Goal: Browse casually: Explore the website without a specific task or goal

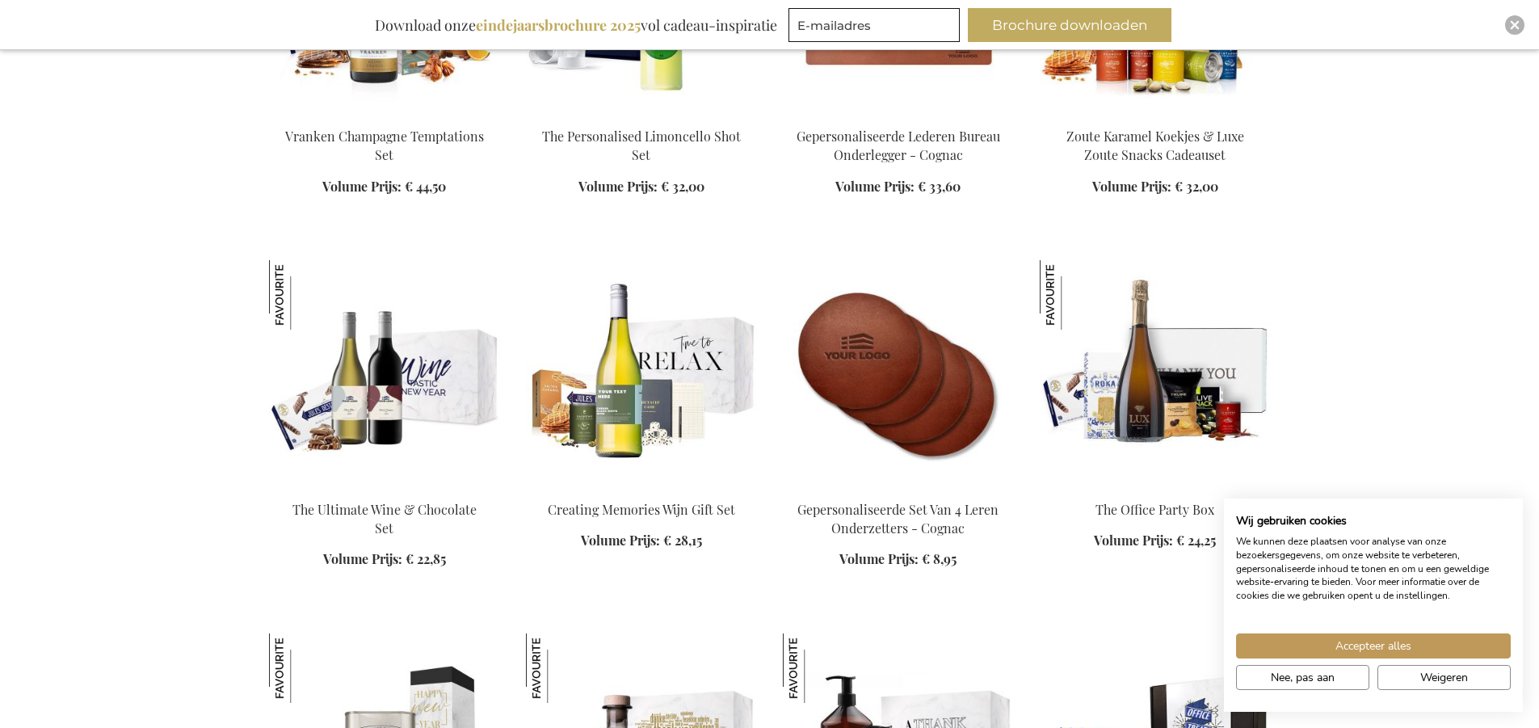
scroll to position [2101, 0]
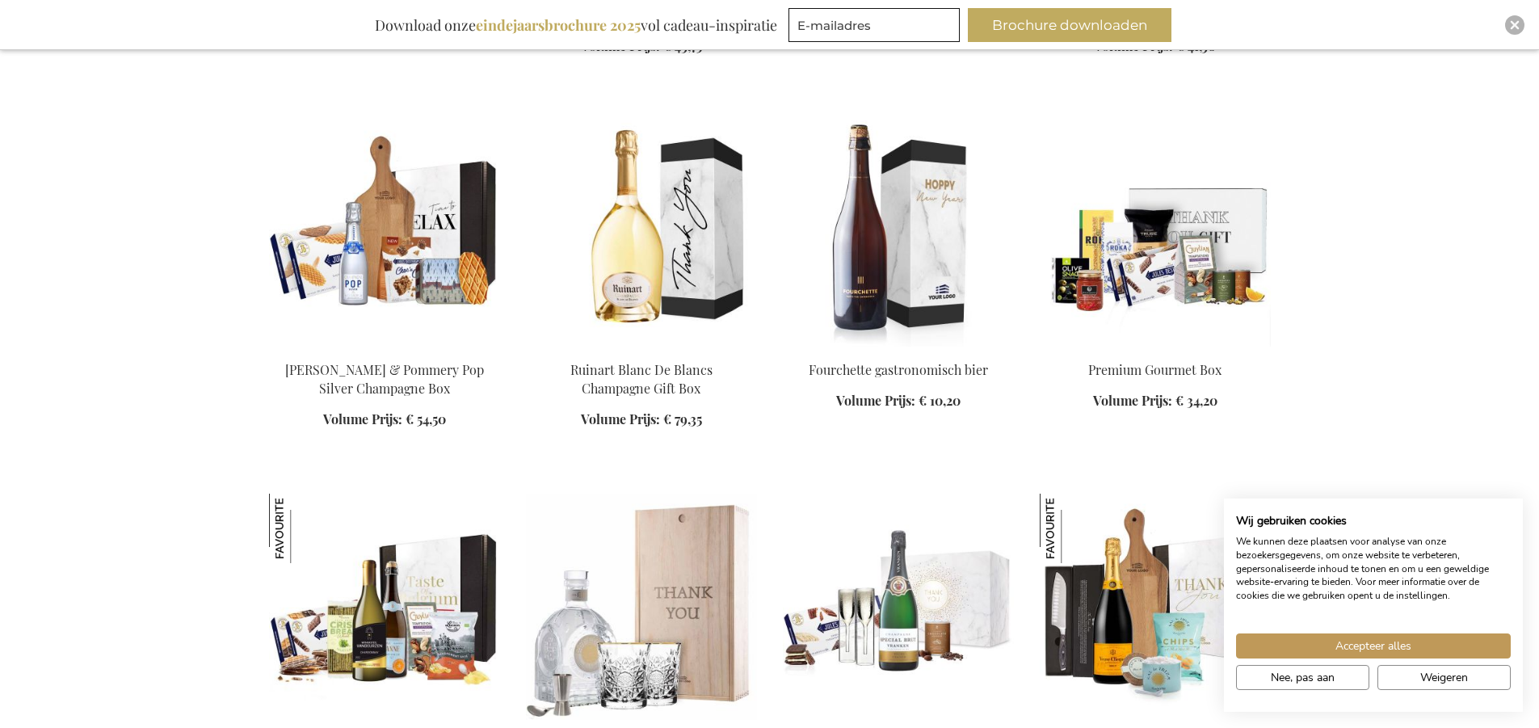
scroll to position [3152, 0]
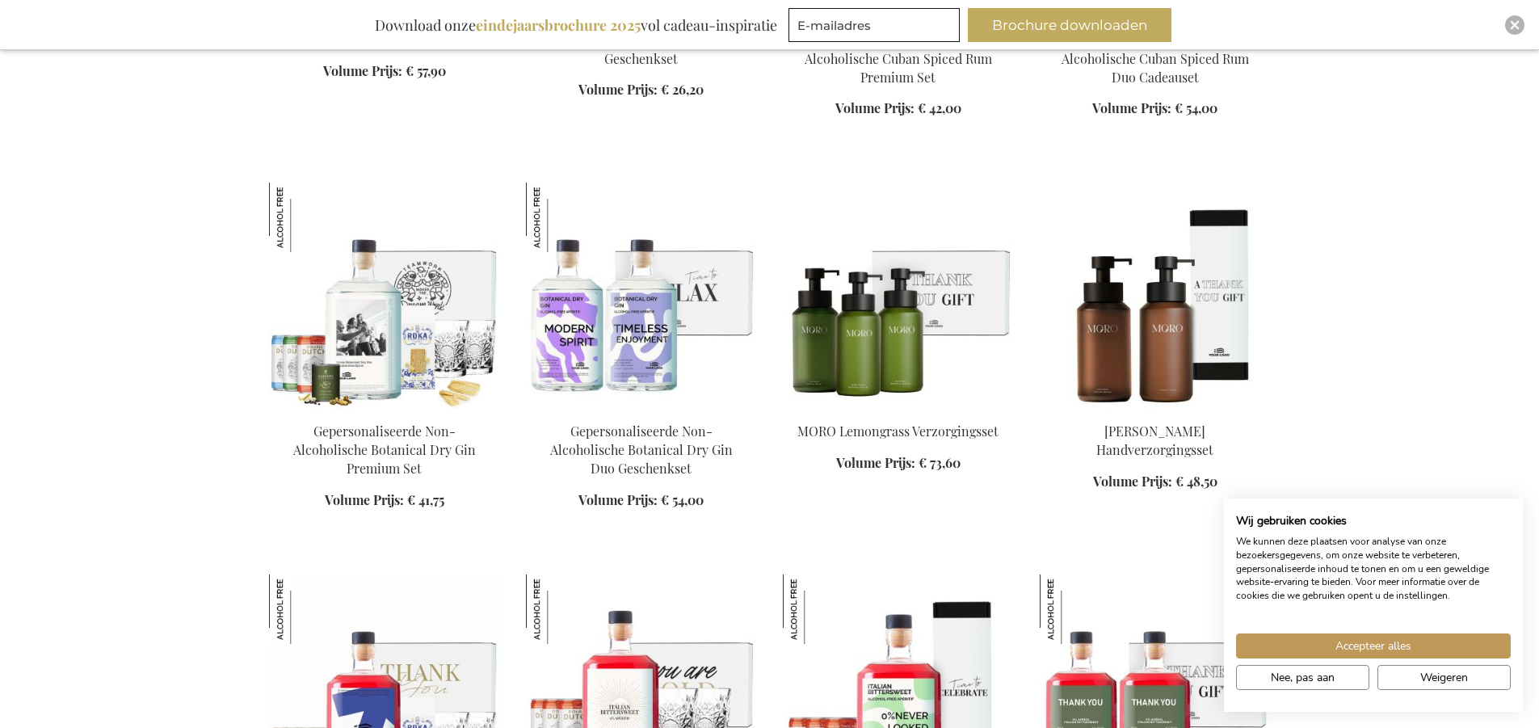
scroll to position [5495, 0]
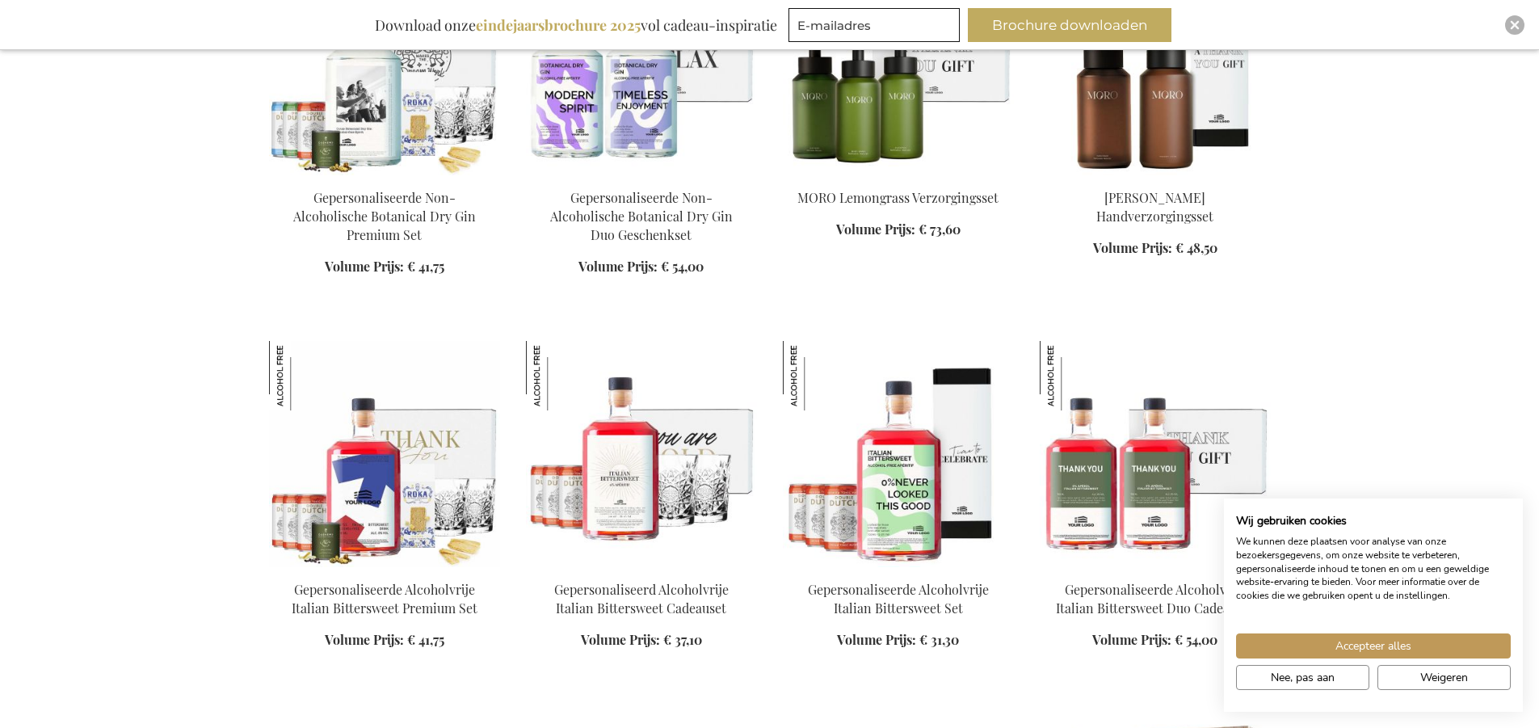
scroll to position [5738, 0]
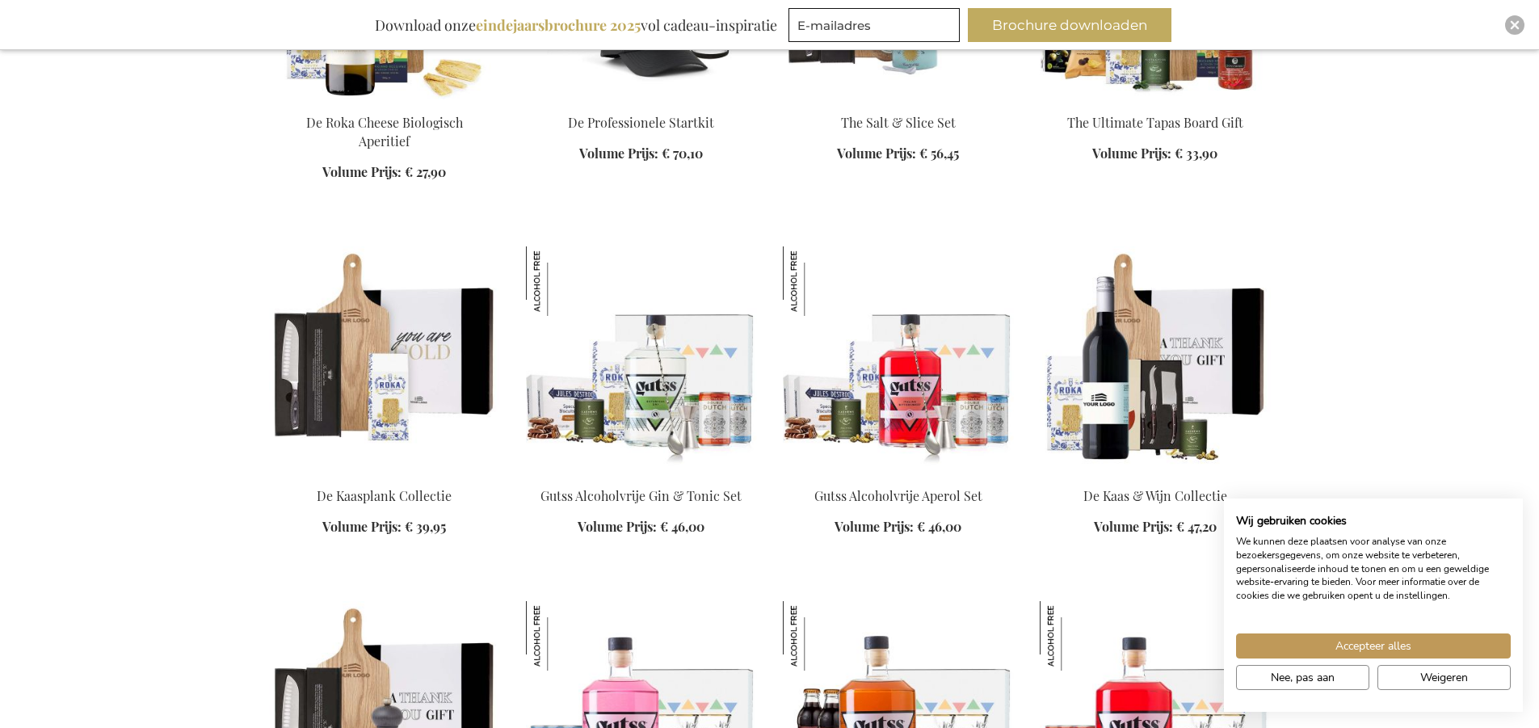
scroll to position [6950, 0]
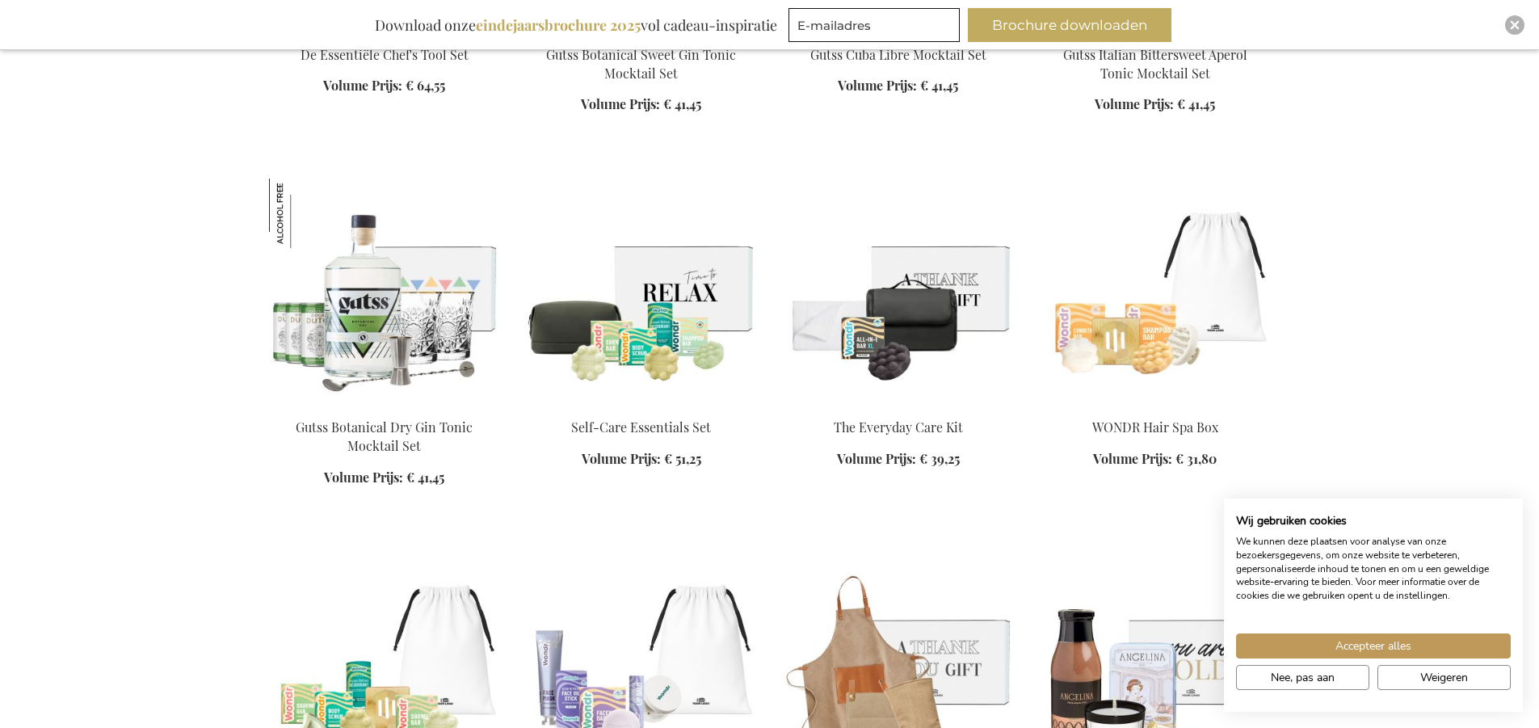
scroll to position [7839, 0]
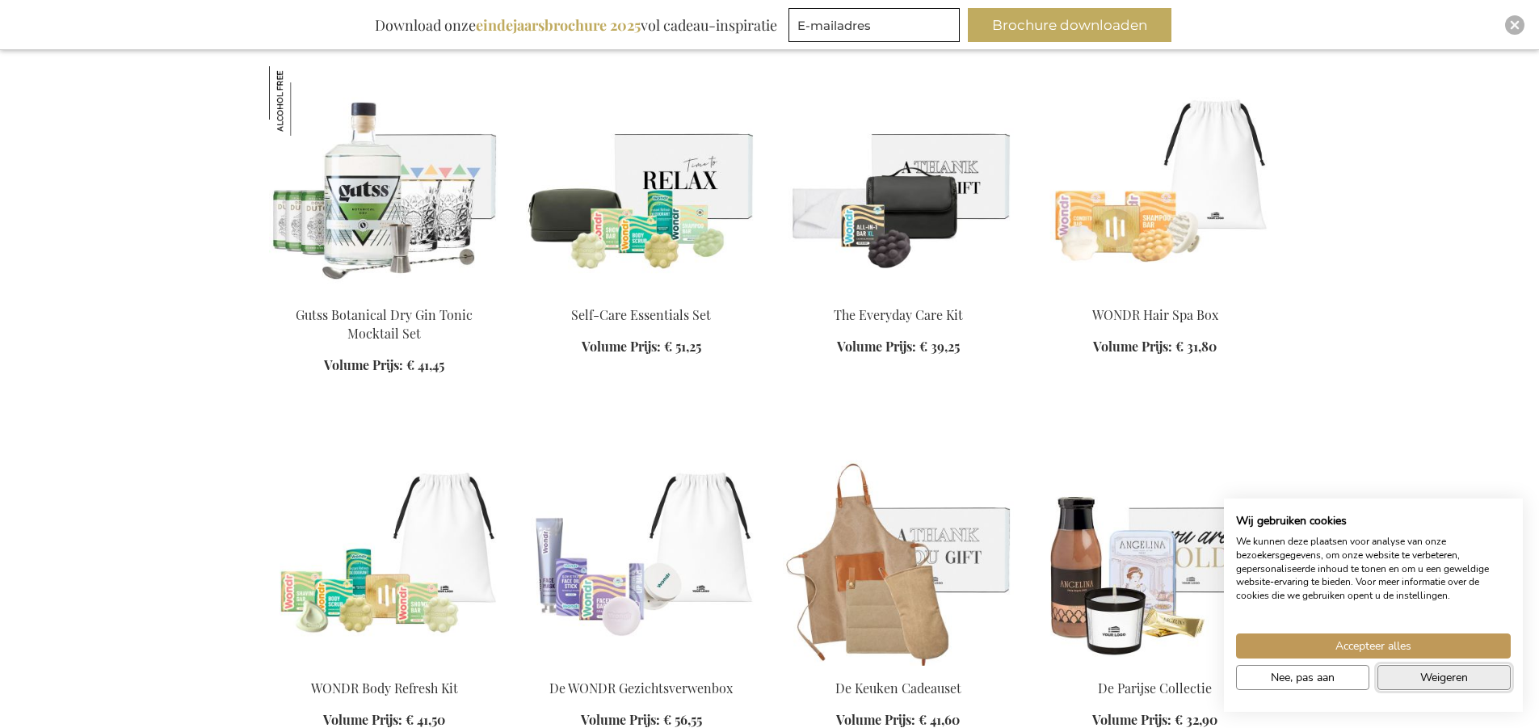
click at [1461, 680] on span "Weigeren" at bounding box center [1445, 677] width 48 height 17
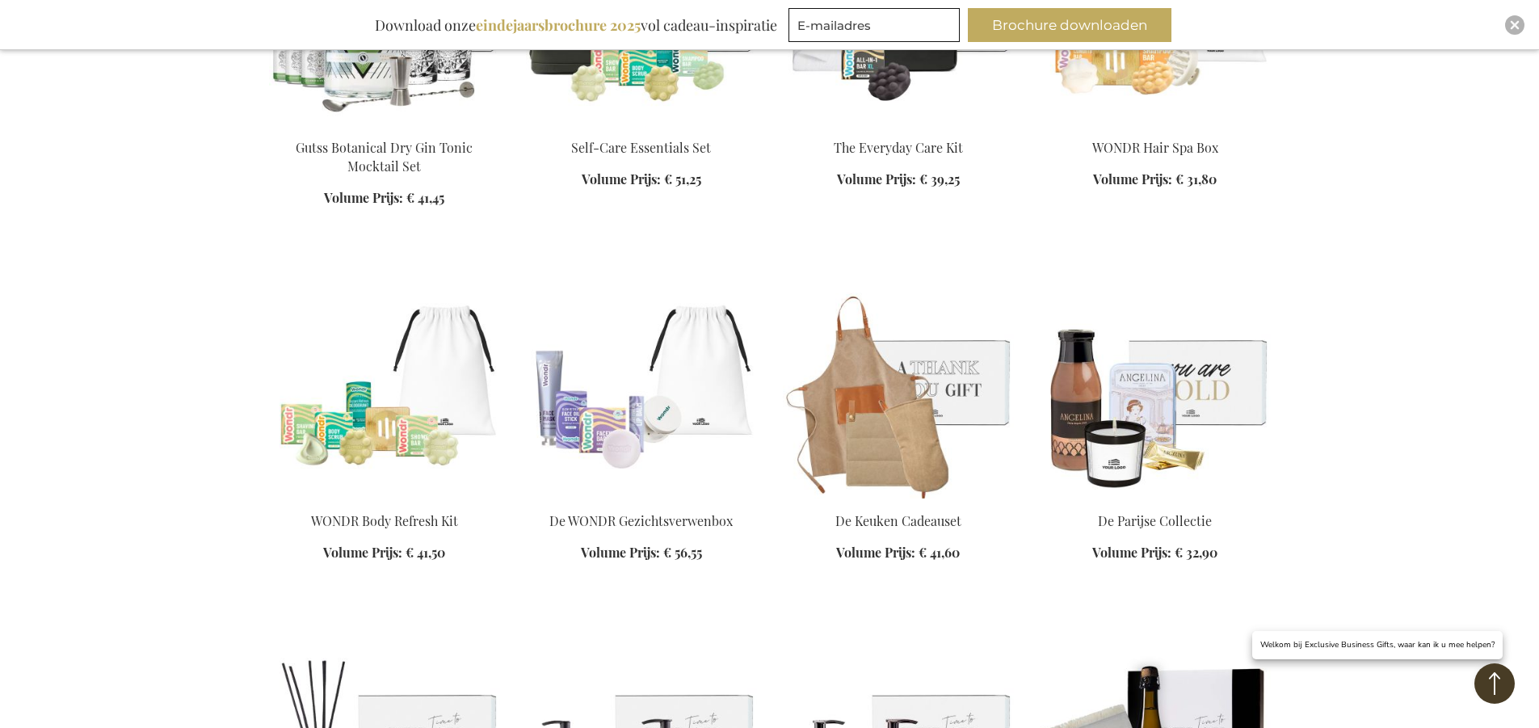
scroll to position [8243, 0]
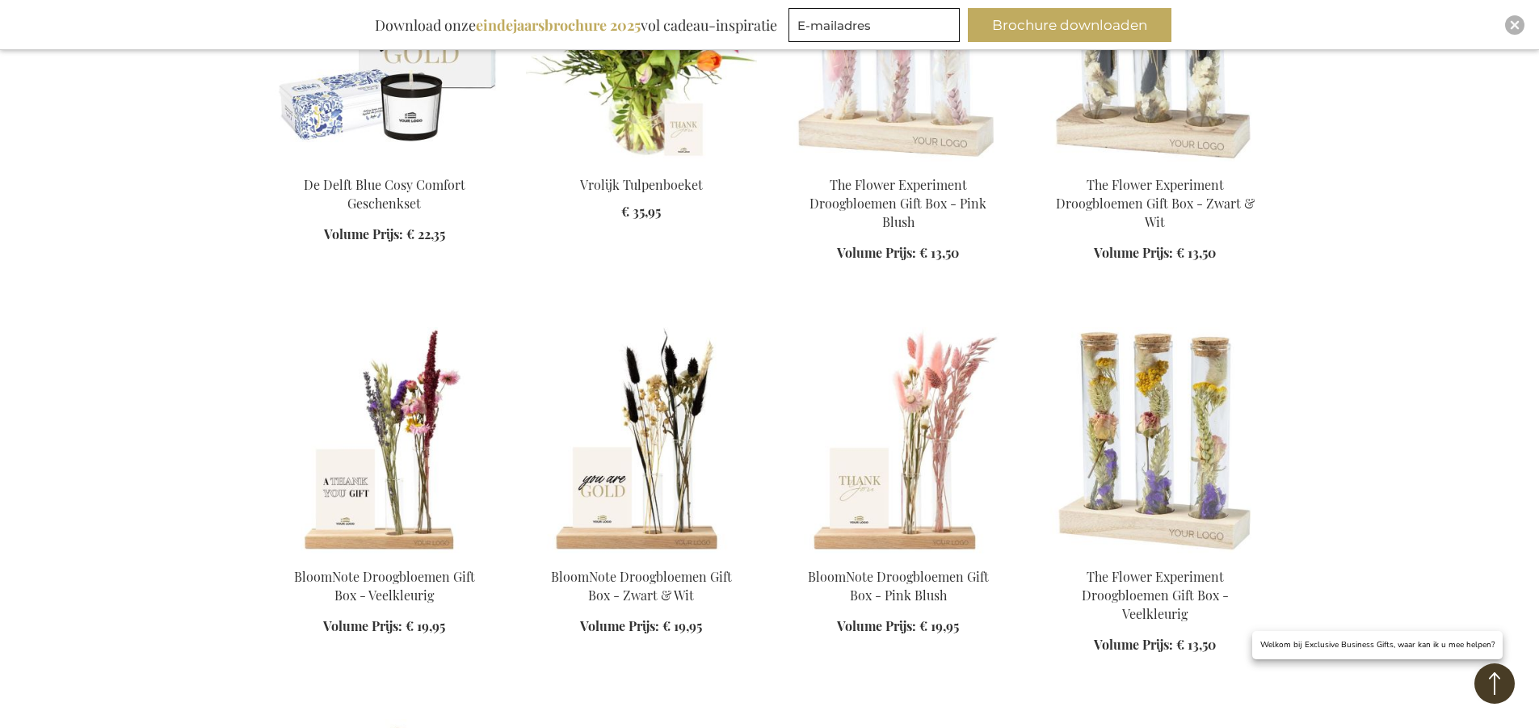
scroll to position [9617, 0]
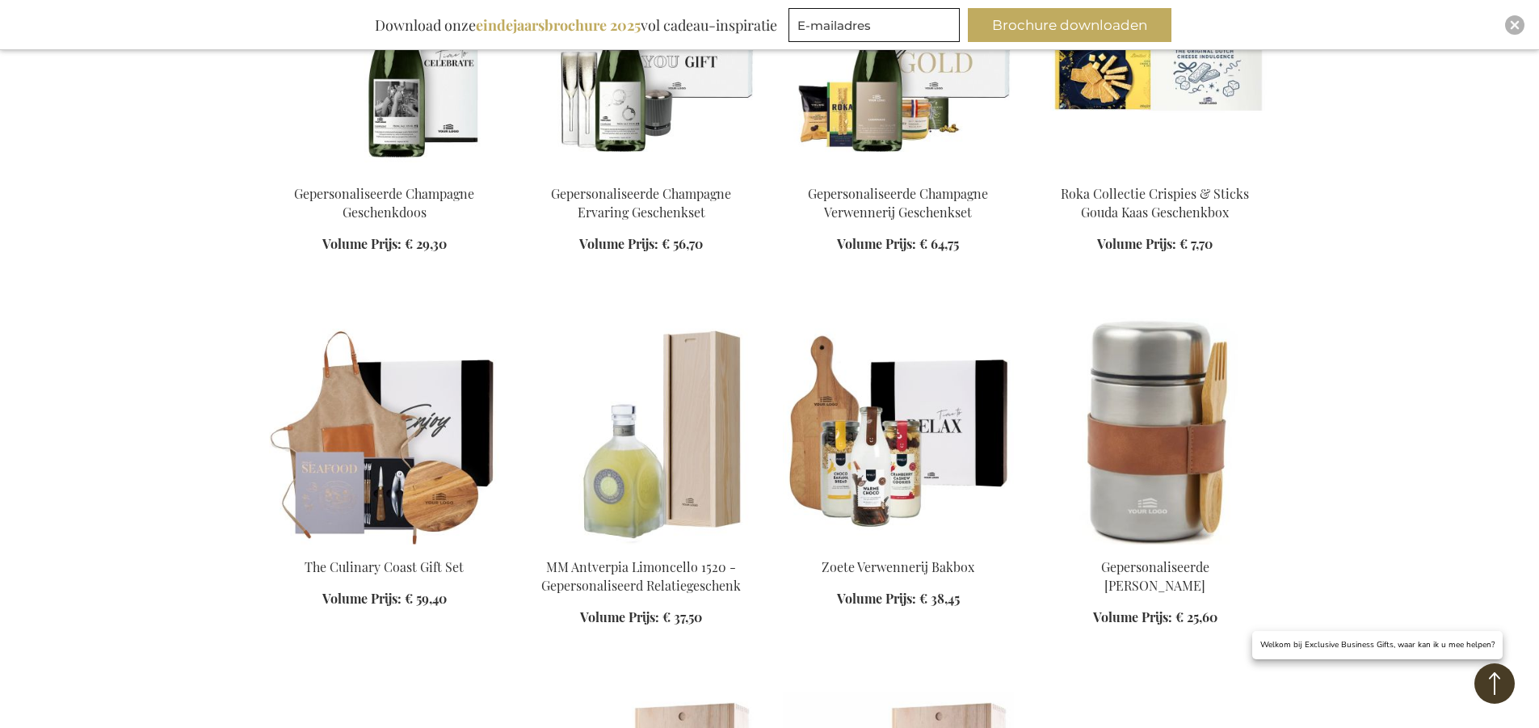
scroll to position [10182, 0]
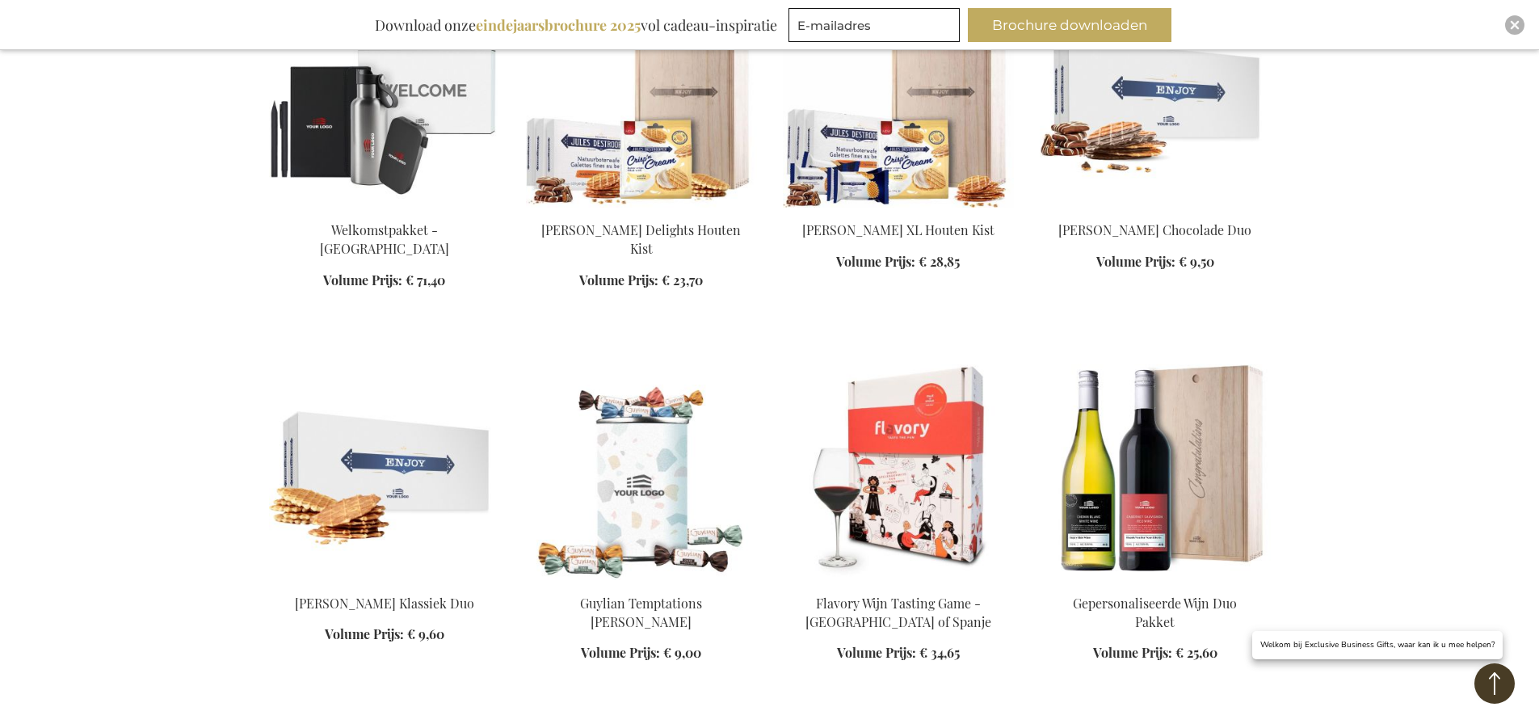
scroll to position [10910, 0]
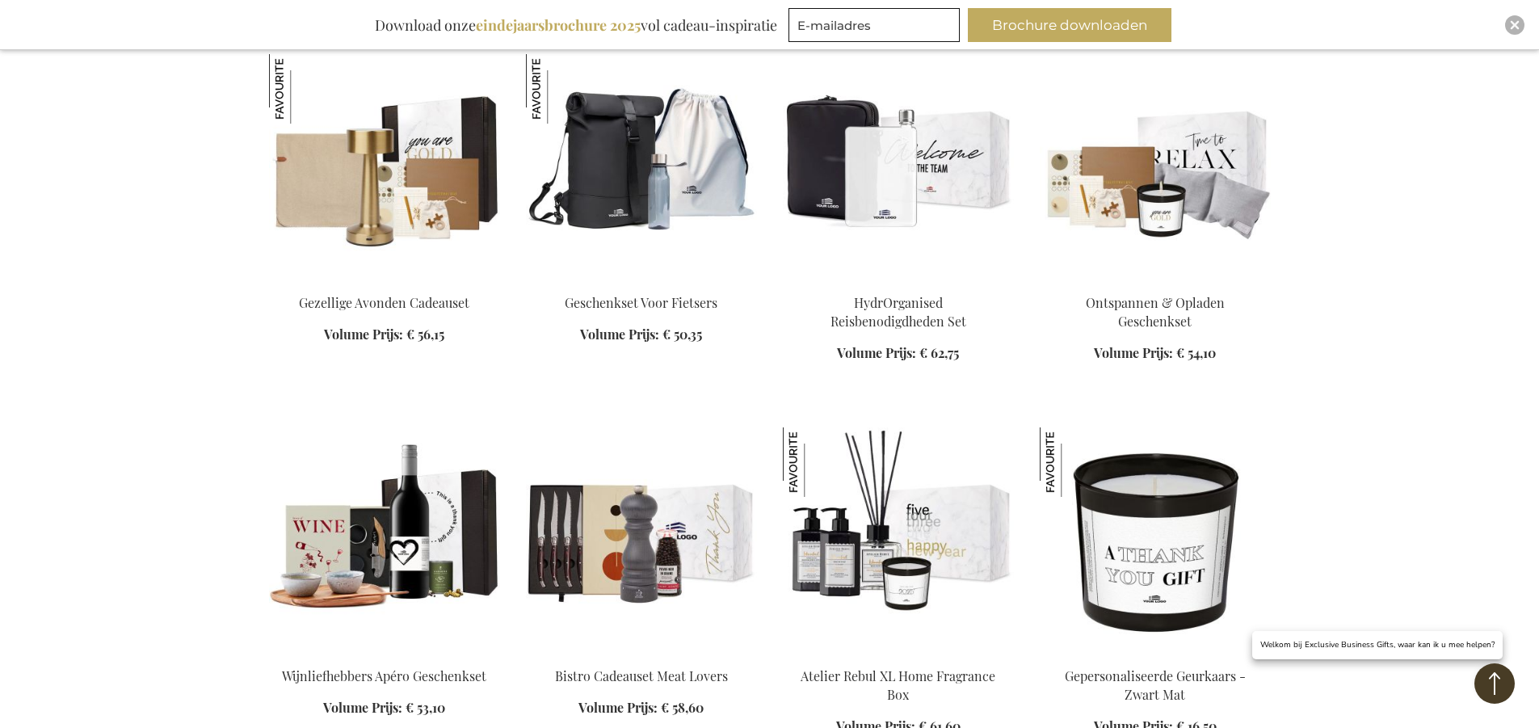
scroll to position [12768, 0]
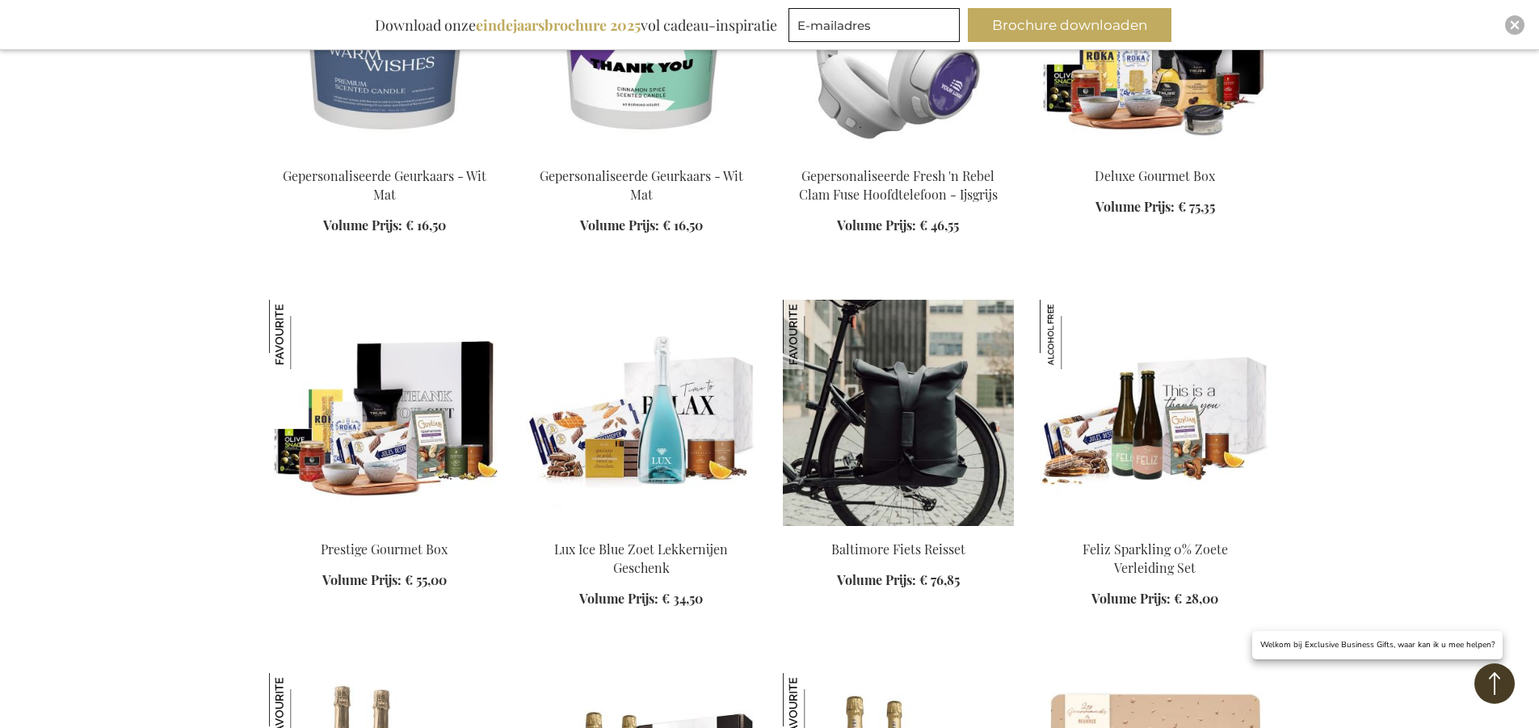
scroll to position [13981, 0]
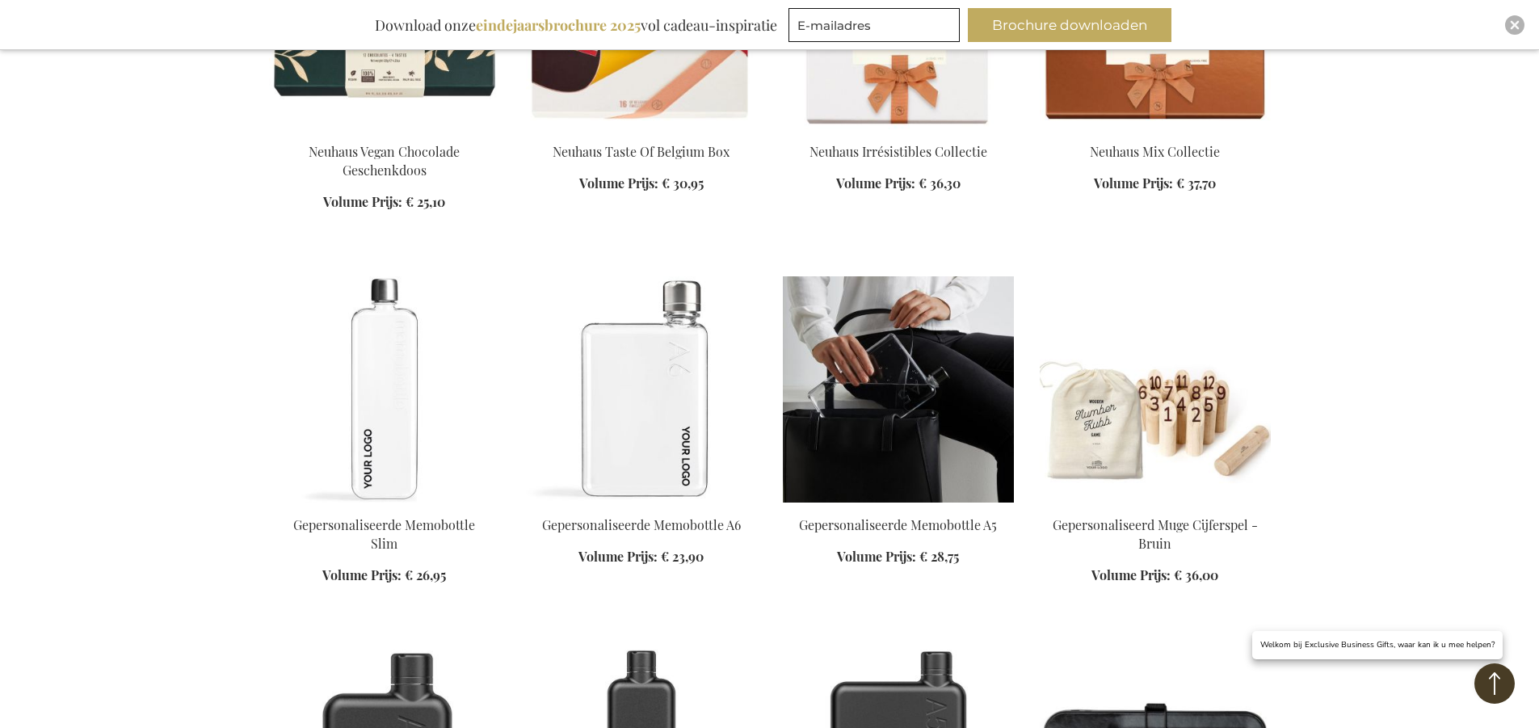
scroll to position [14950, 0]
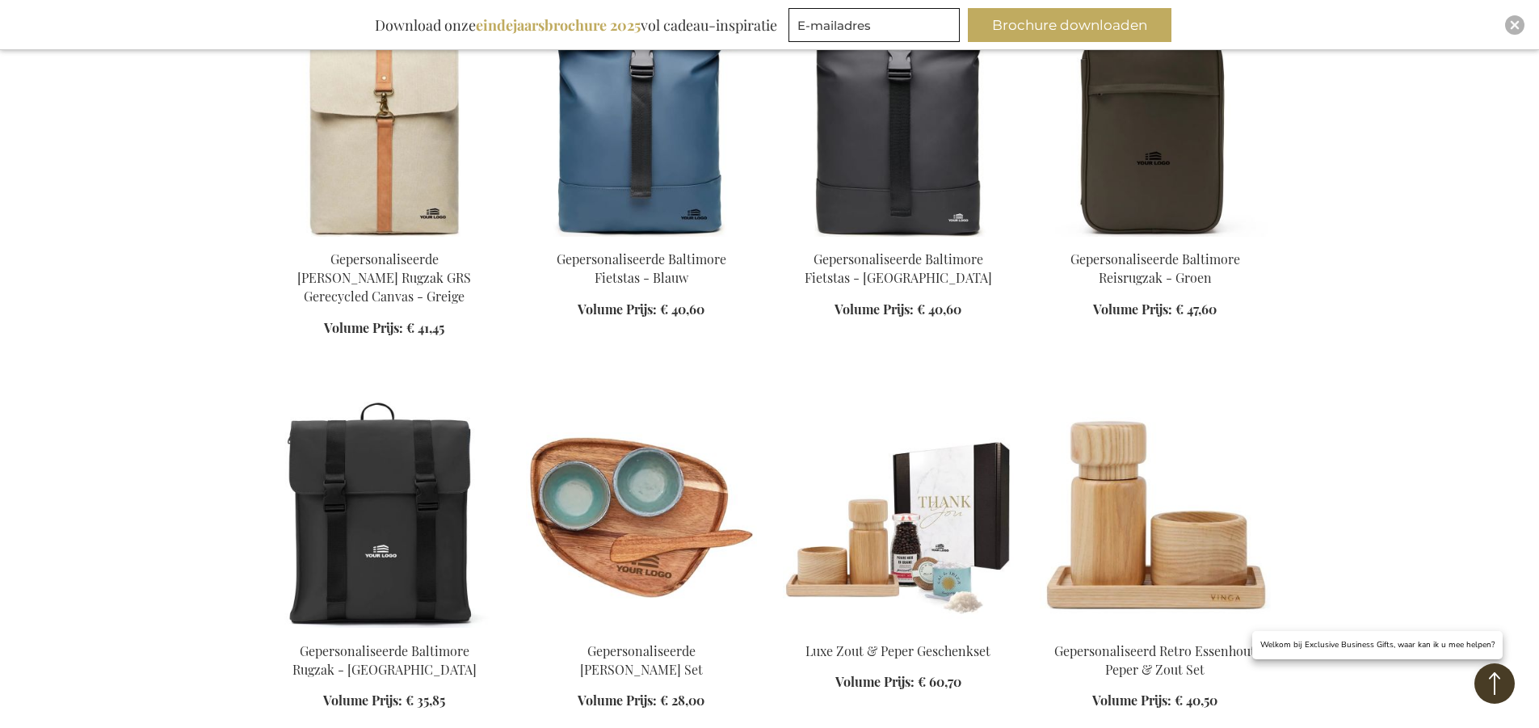
scroll to position [18102, 0]
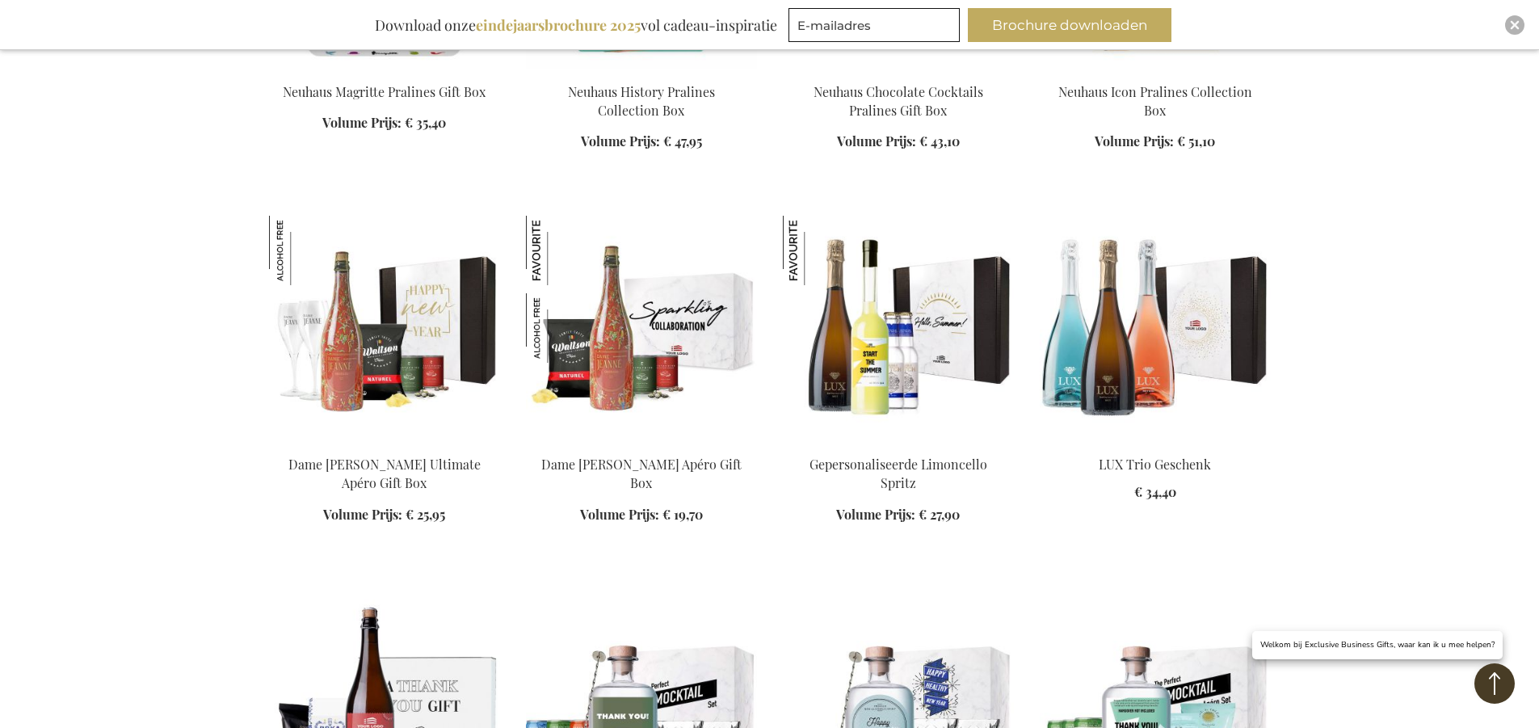
scroll to position [19072, 0]
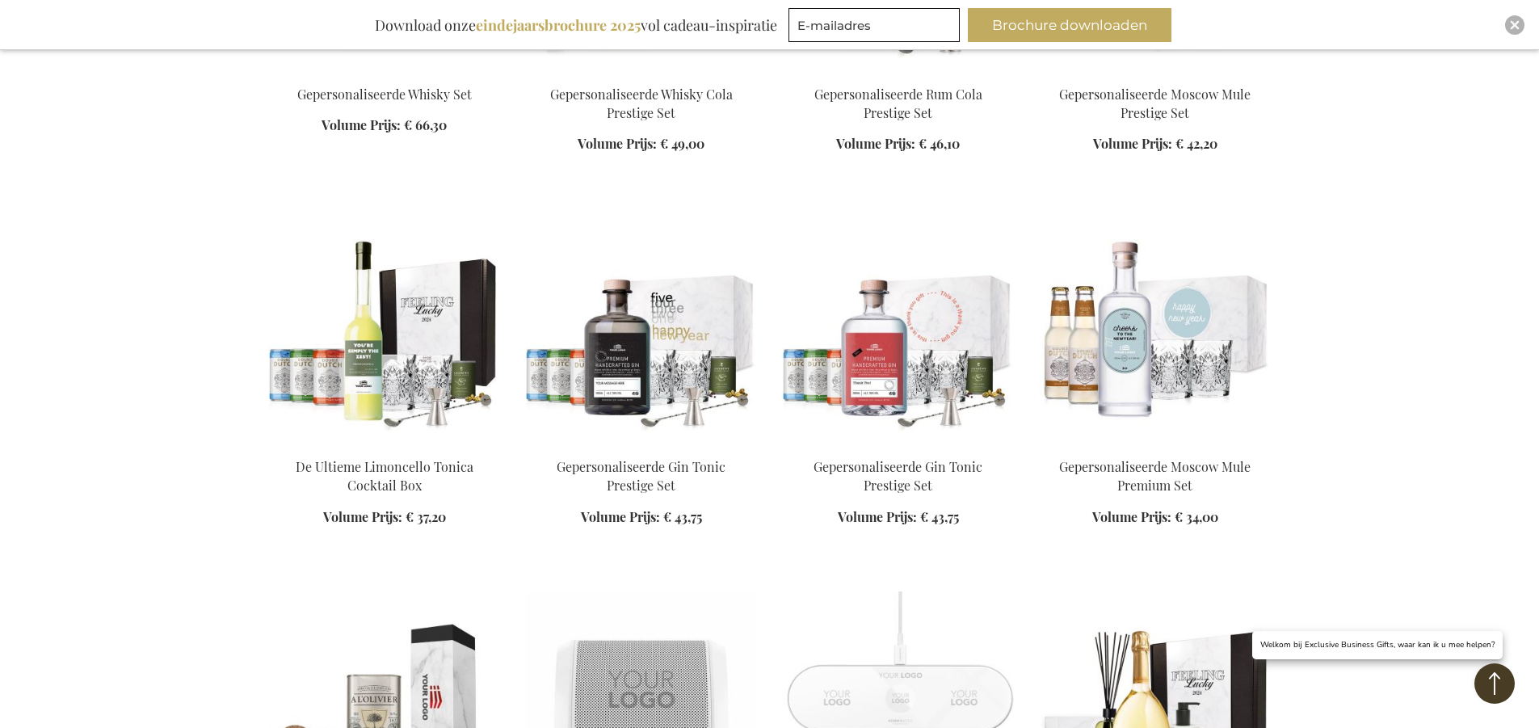
scroll to position [21335, 0]
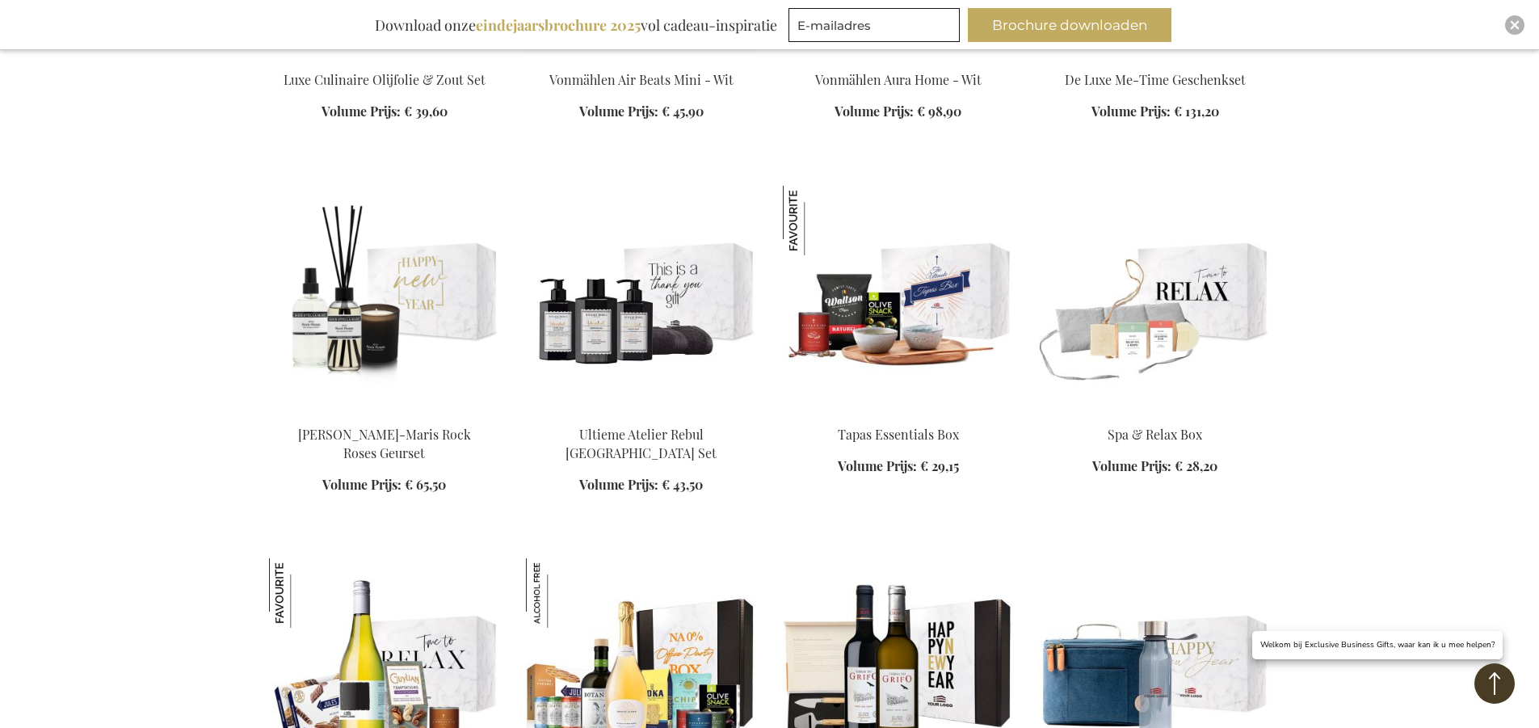
scroll to position [21981, 0]
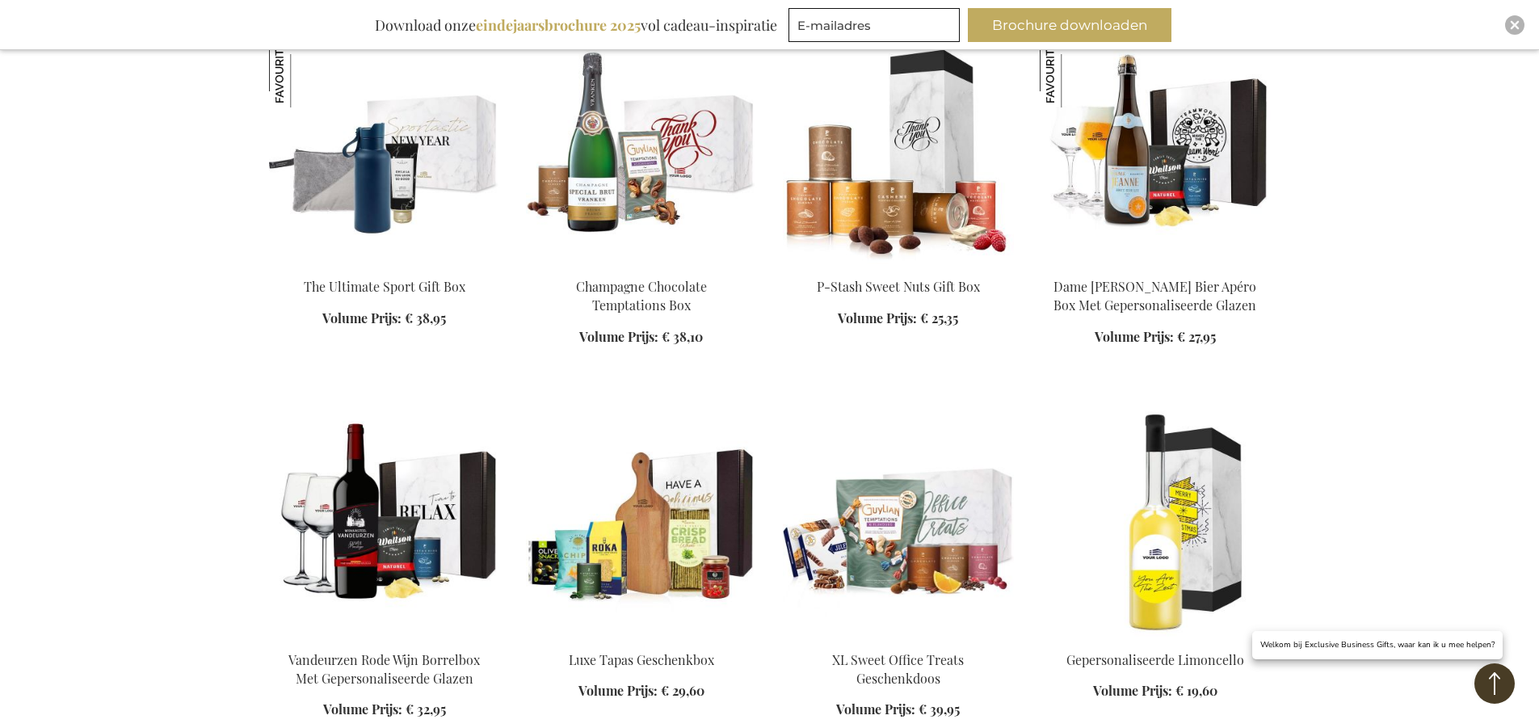
scroll to position [24325, 0]
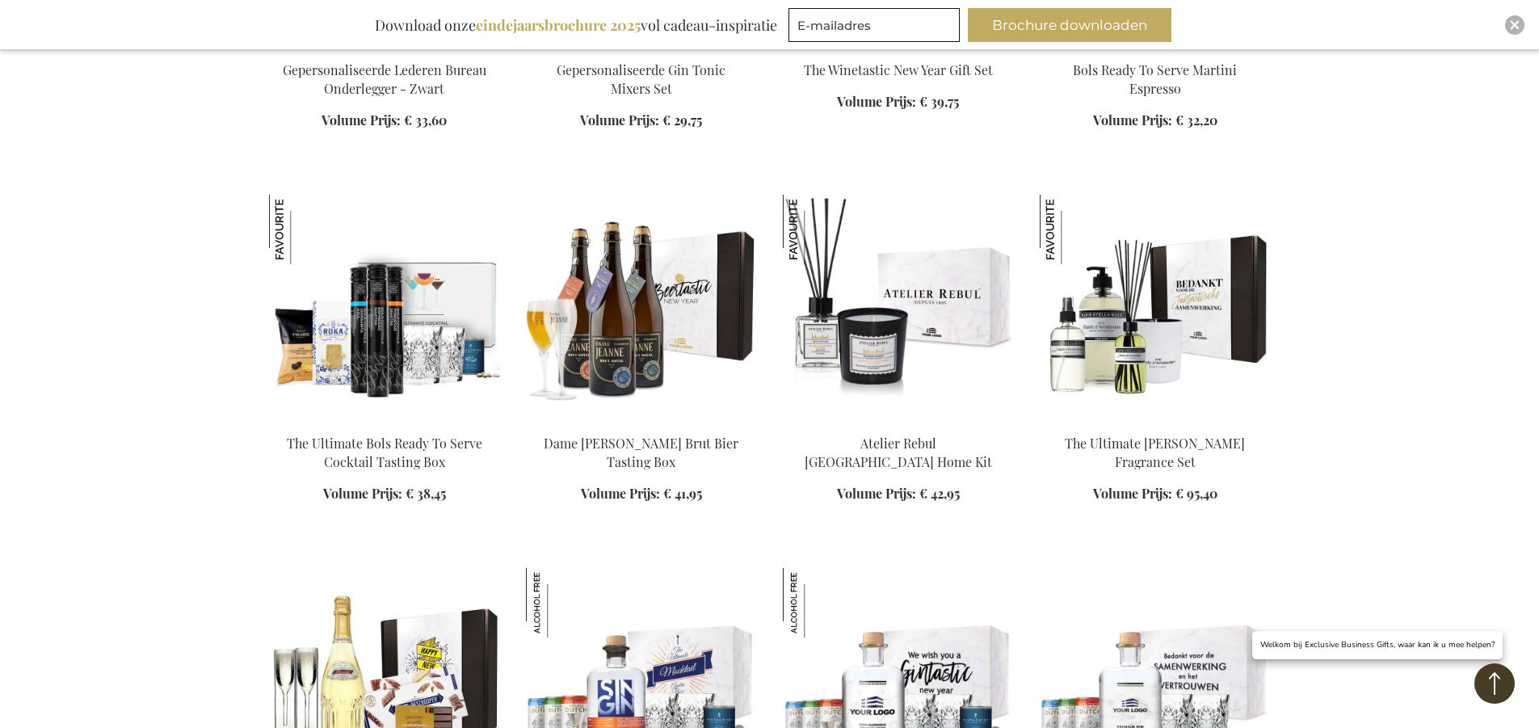
scroll to position [26426, 0]
